Goal: Information Seeking & Learning: Learn about a topic

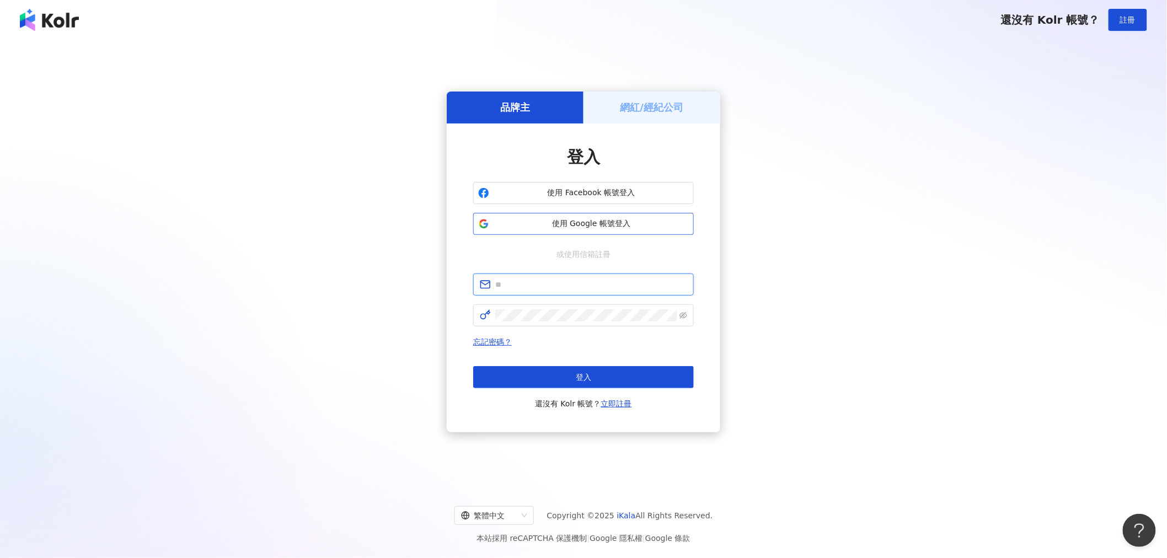
type input "**********"
click at [573, 226] on span "使用 Google 帳號登入" at bounding box center [591, 223] width 195 height 11
type input "**********"
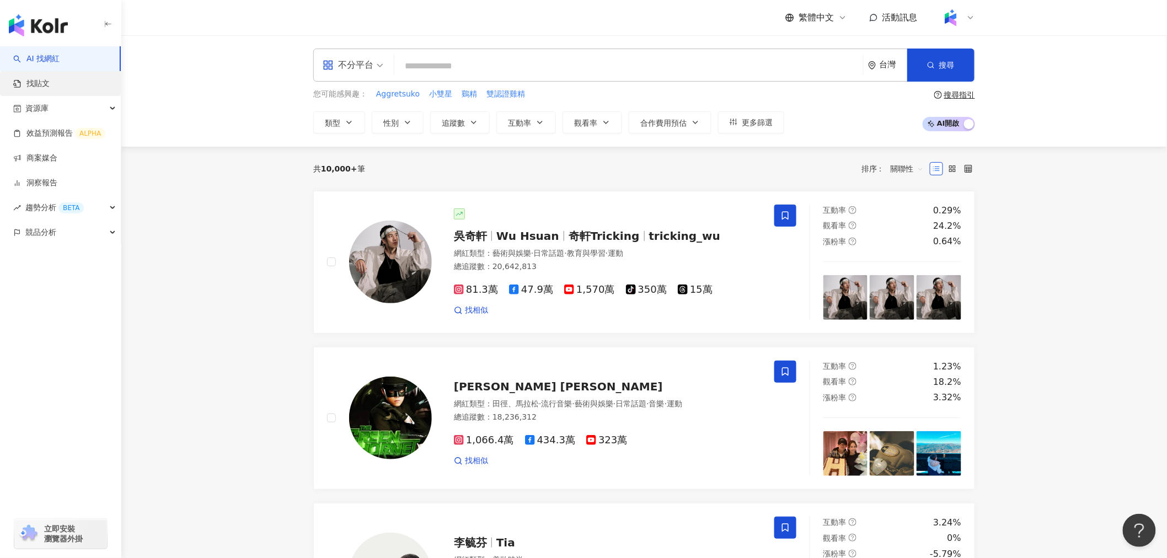
click at [50, 79] on link "找貼文" at bounding box center [31, 83] width 36 height 11
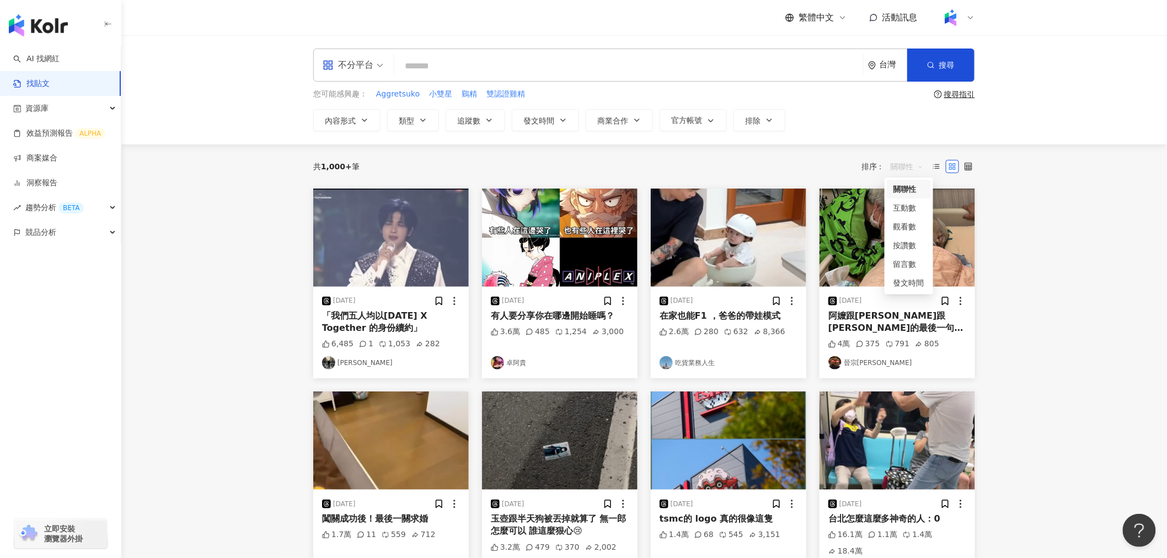
click at [911, 161] on span "關聯性" at bounding box center [907, 167] width 33 height 18
click at [906, 206] on div "互動數" at bounding box center [909, 208] width 31 height 12
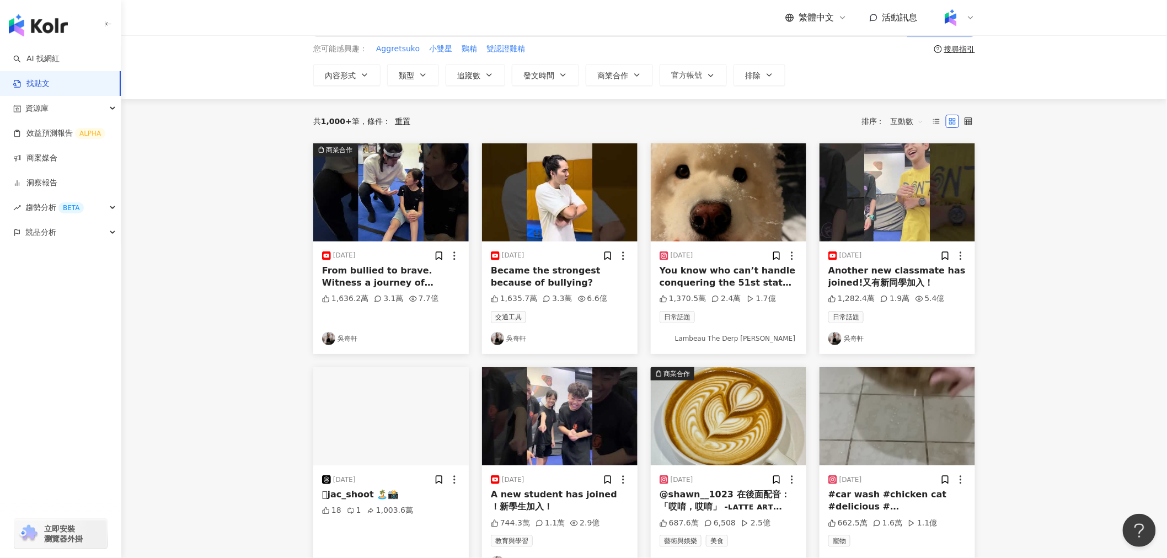
scroll to position [46, 0]
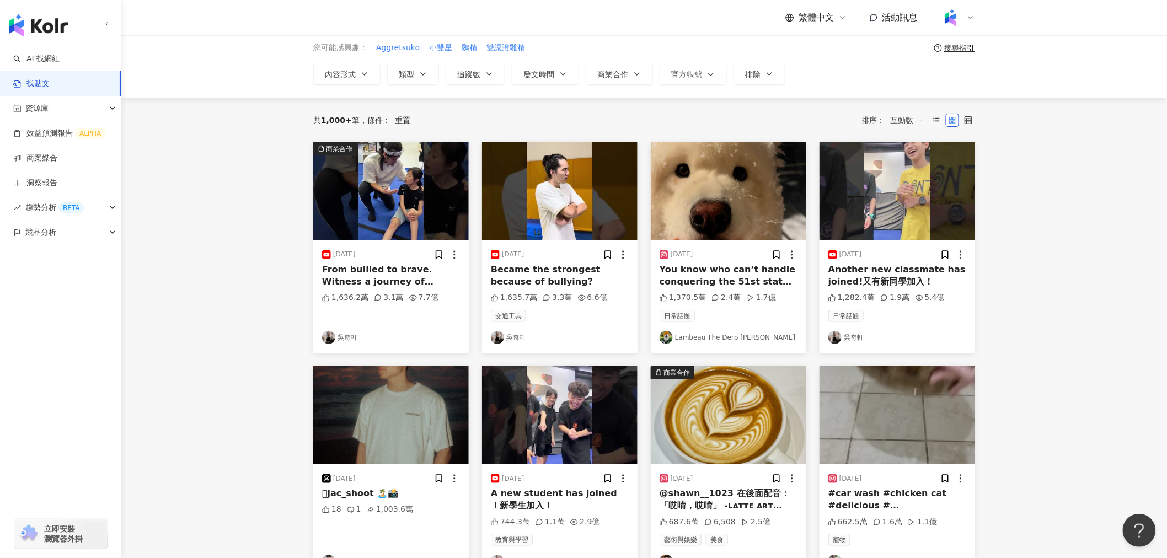
click at [736, 223] on img at bounding box center [729, 191] width 156 height 98
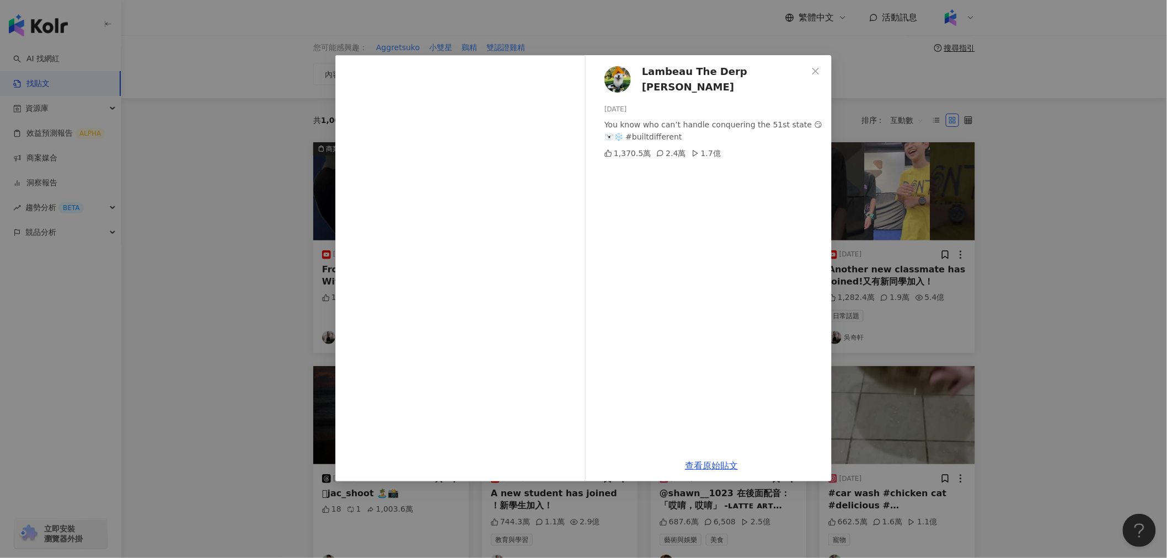
click at [254, 220] on div "Lambeau The Derp [PERSON_NAME] [DATE] You know who can’t handle conquering the …" at bounding box center [583, 279] width 1167 height 558
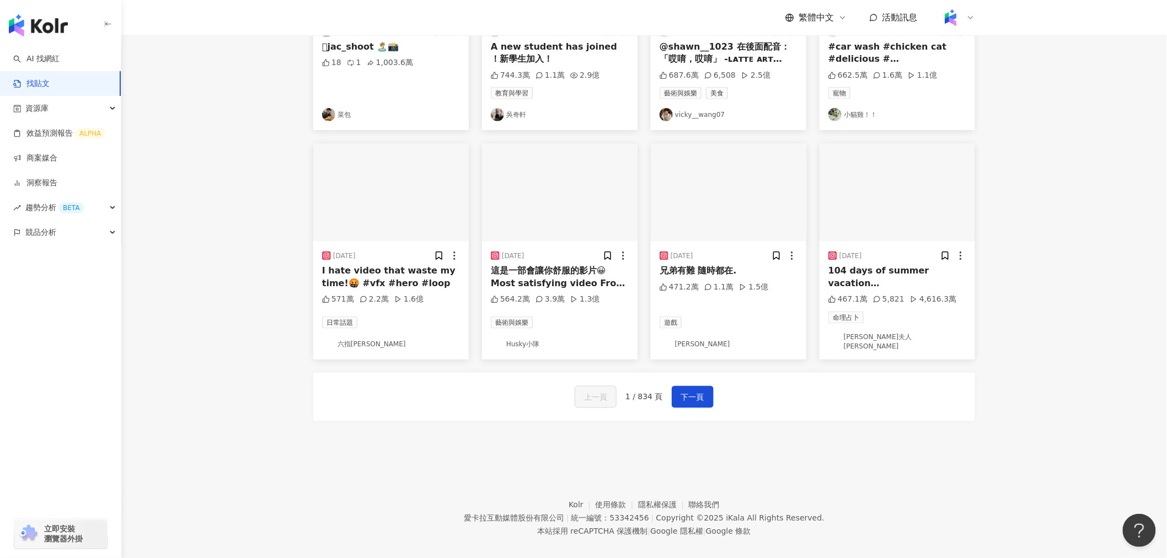
scroll to position [501, 0]
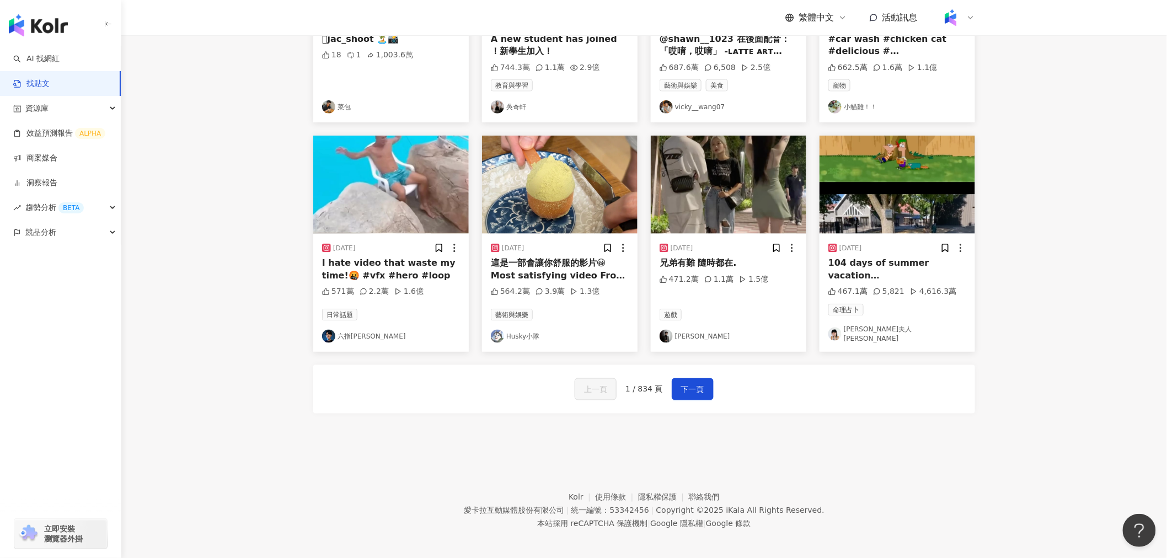
click at [490, 220] on img at bounding box center [560, 185] width 156 height 98
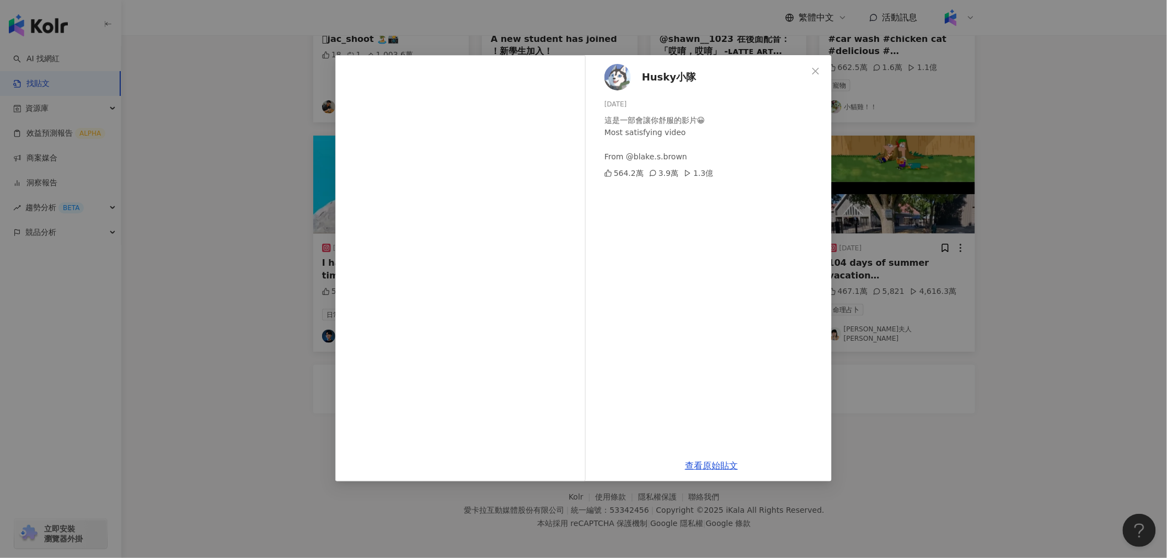
click at [296, 196] on div "Husky小隊 [DATE] 這是一部會讓你舒服的影片😀 Most satisfying video From @blake.s.brown 564.2萬 3…" at bounding box center [583, 279] width 1167 height 558
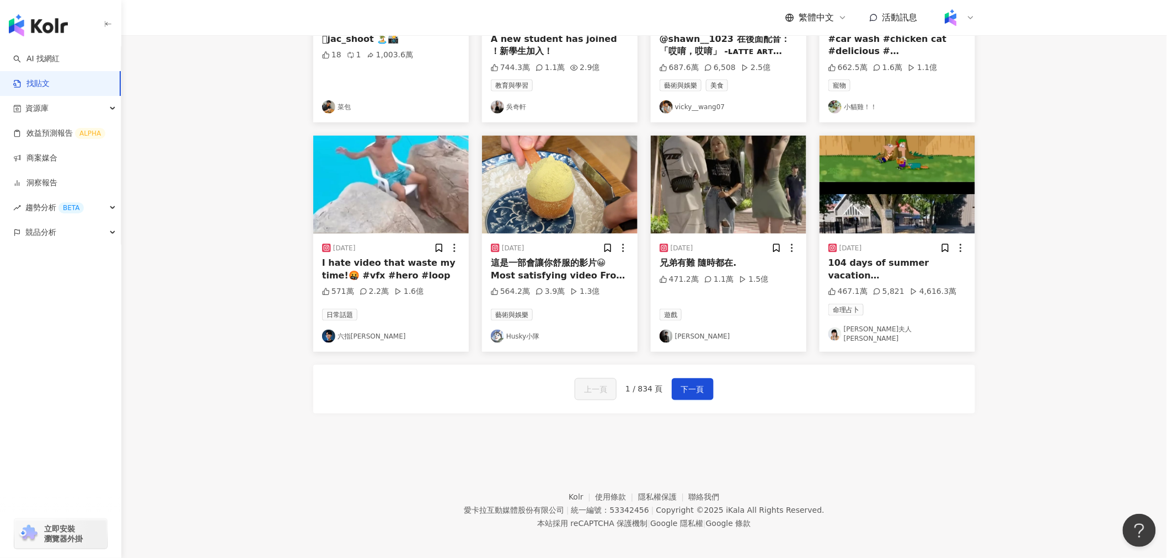
click at [788, 213] on img at bounding box center [729, 185] width 156 height 98
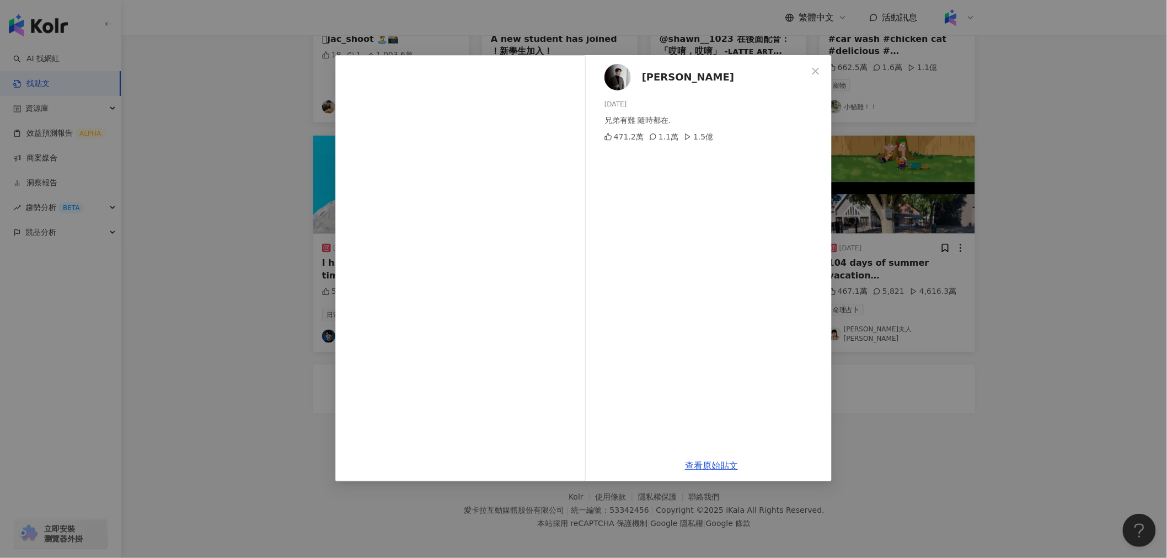
click at [931, 312] on div "[PERSON_NAME] [DATE] 兄弟有難 隨時都在. 471.2萬 1.1萬 1.5億 查看原始貼文" at bounding box center [583, 279] width 1167 height 558
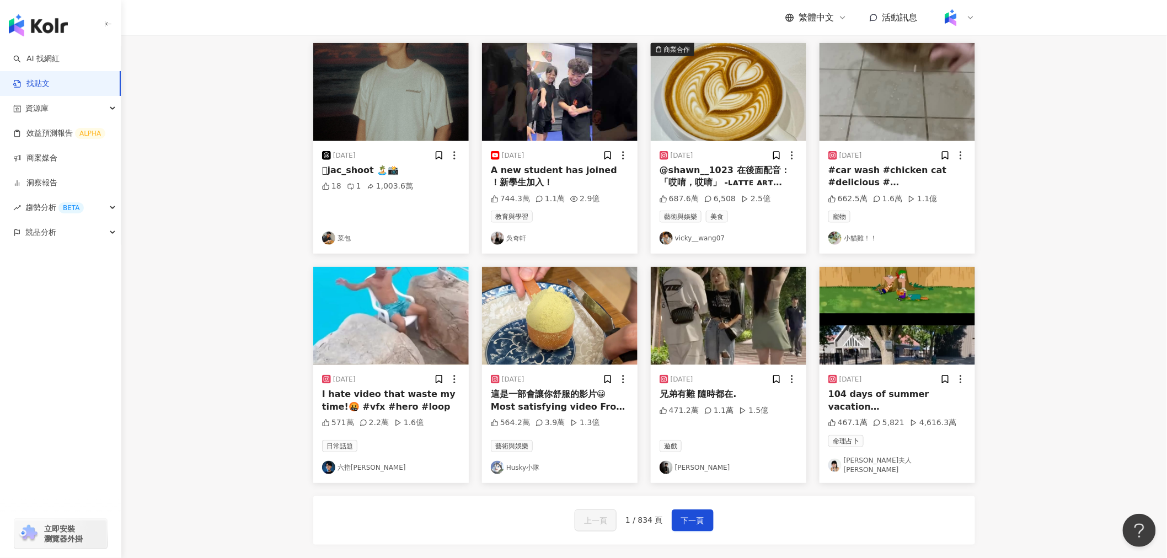
scroll to position [370, 0]
click at [1039, 430] on main "不分平台 台灣 搜尋 您可能感興趣： Aggretsuko 小雙星 鷄精 雙認證雞精 搜尋指引 內容形式 類型 追蹤數 發文時間 商業合作 官方帳號 排除 共…" at bounding box center [644, 118] width 1046 height 907
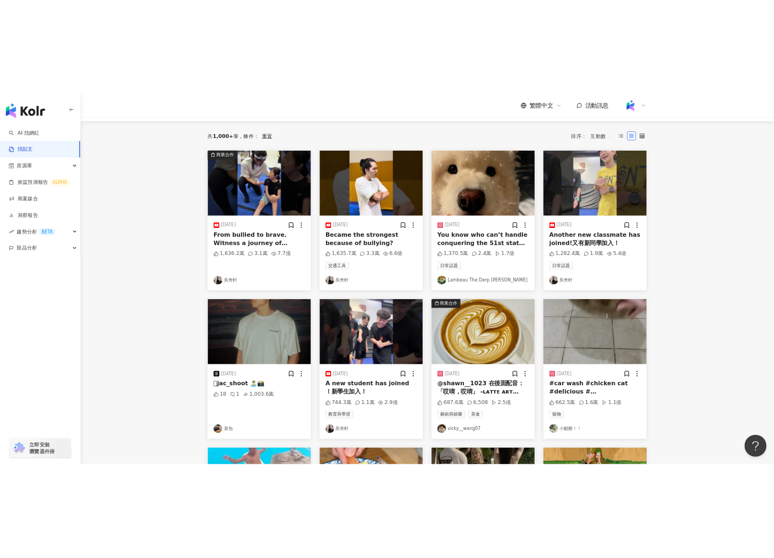
scroll to position [0, 0]
